Goal: Task Accomplishment & Management: Manage account settings

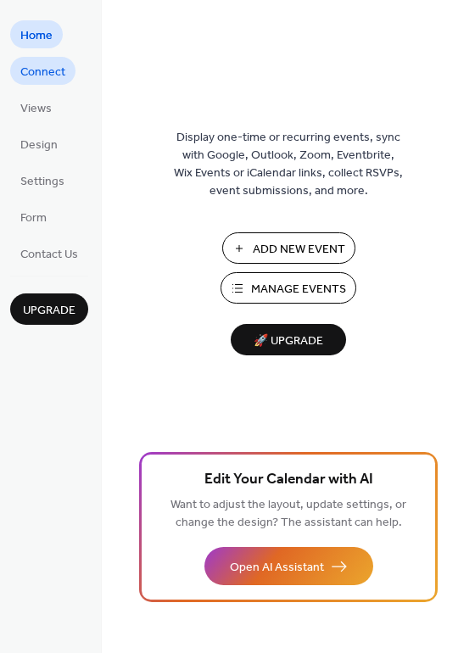
click at [47, 67] on span "Connect" at bounding box center [42, 73] width 45 height 18
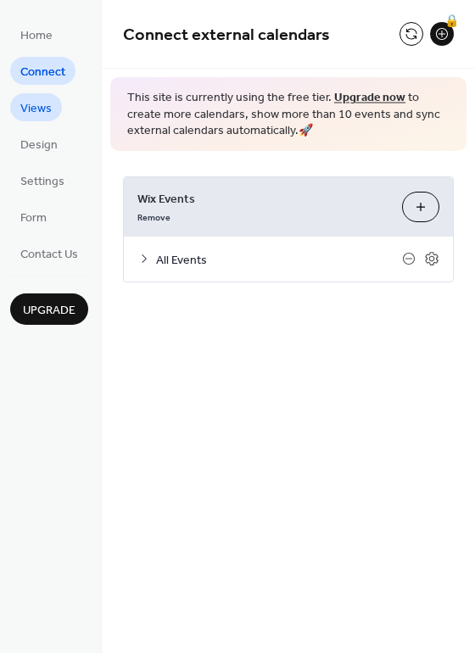
click at [46, 113] on span "Views" at bounding box center [35, 109] width 31 height 18
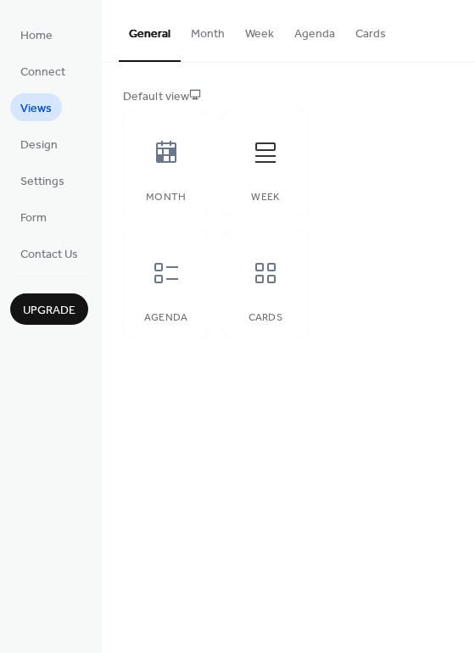
click at [44, 159] on ul "Home Connect Views Design Settings Form Contact Us" at bounding box center [49, 143] width 78 height 247
click at [42, 143] on span "Design" at bounding box center [38, 146] width 37 height 18
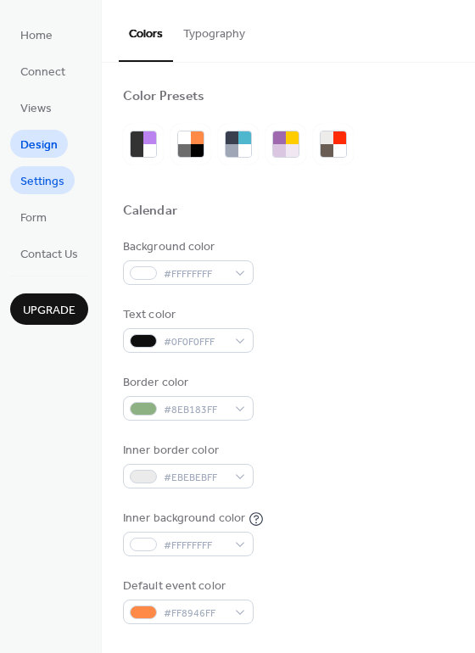
click at [31, 182] on span "Settings" at bounding box center [42, 182] width 44 height 18
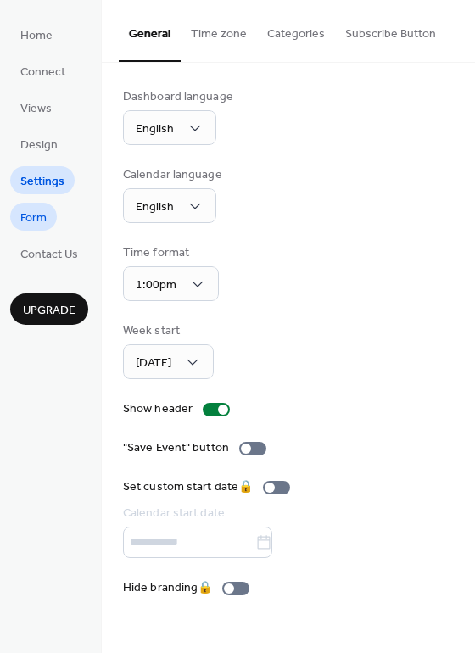
click at [36, 216] on span "Form" at bounding box center [33, 219] width 26 height 18
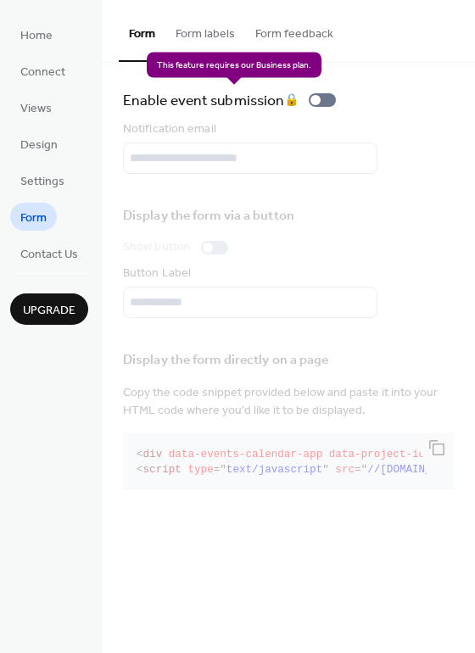
click at [324, 102] on div "Enable event submission 🔒" at bounding box center [233, 100] width 220 height 24
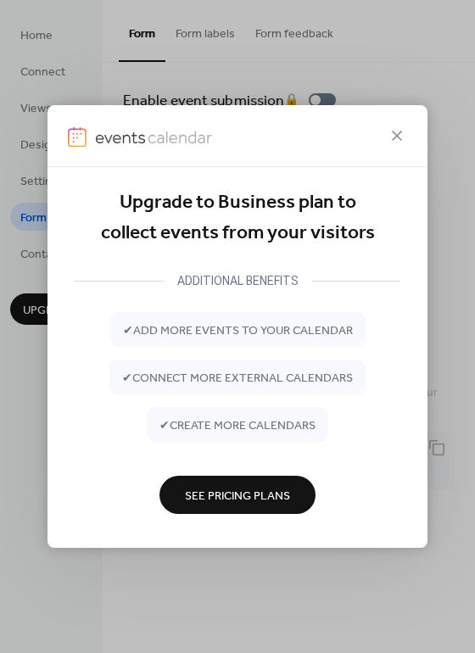
click at [260, 497] on span "See Pricing Plans" at bounding box center [237, 496] width 105 height 18
